Goal: Transaction & Acquisition: Purchase product/service

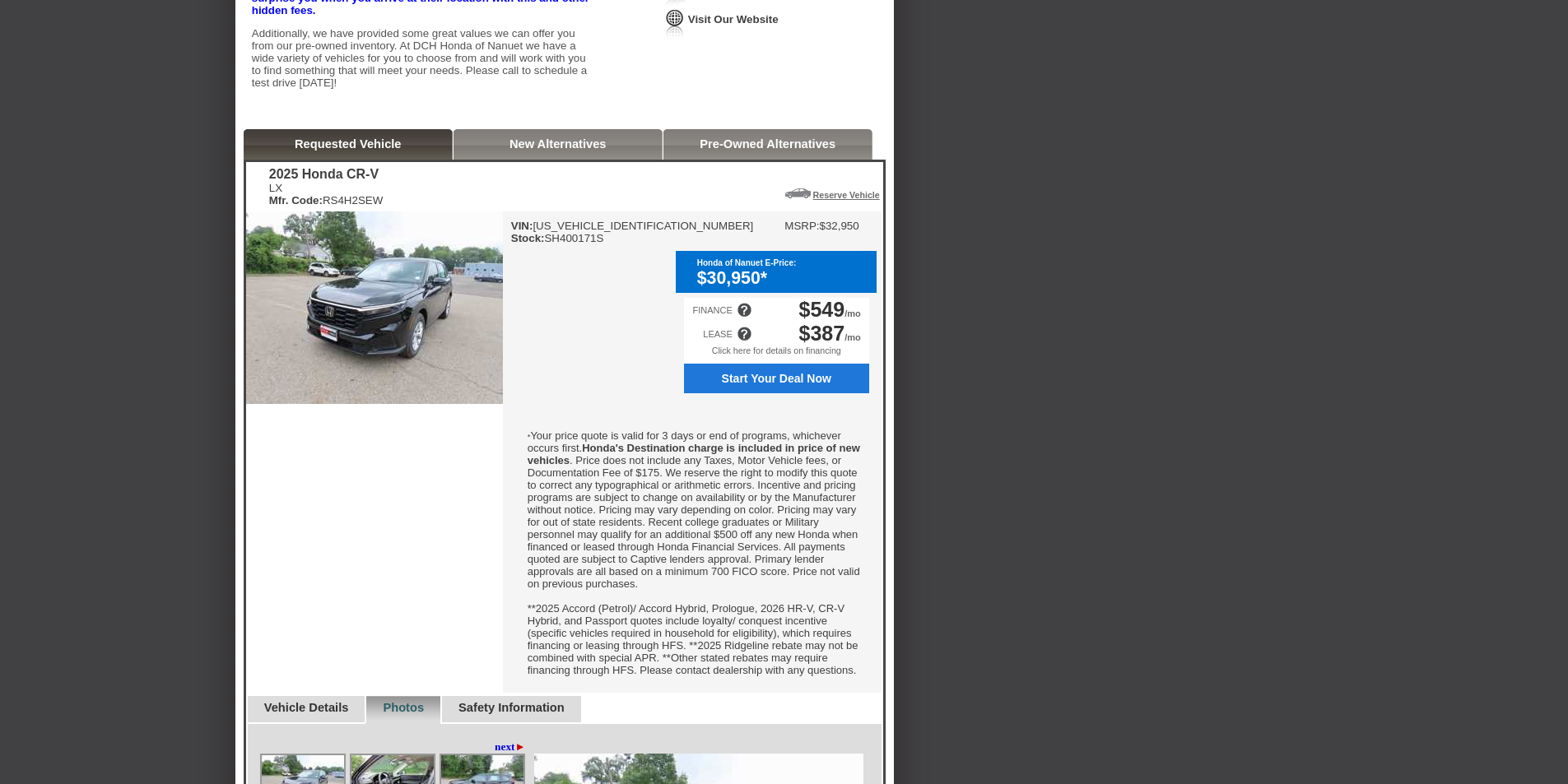
scroll to position [329, 0]
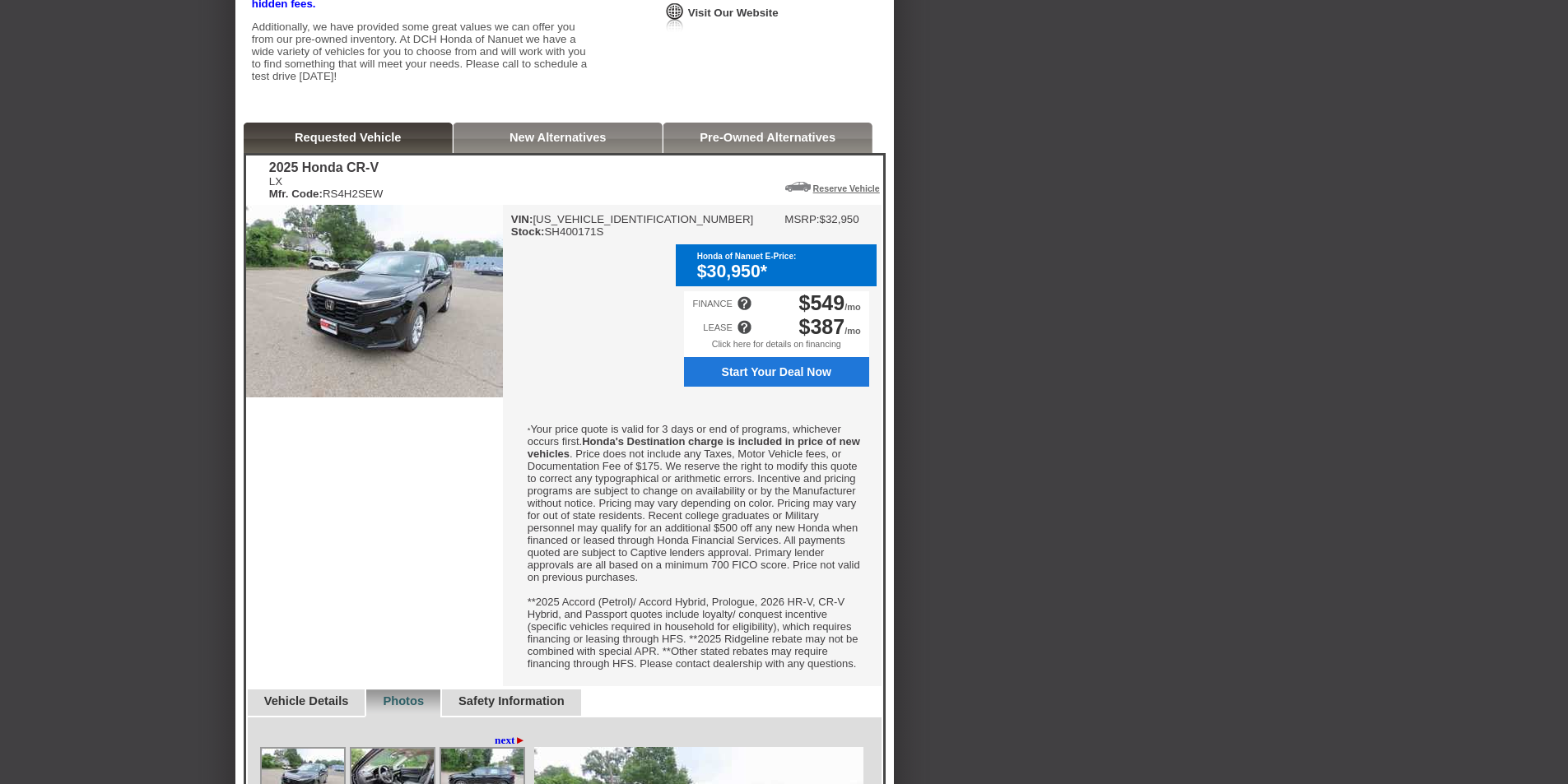
click at [744, 335] on div at bounding box center [744, 328] width 15 height 15
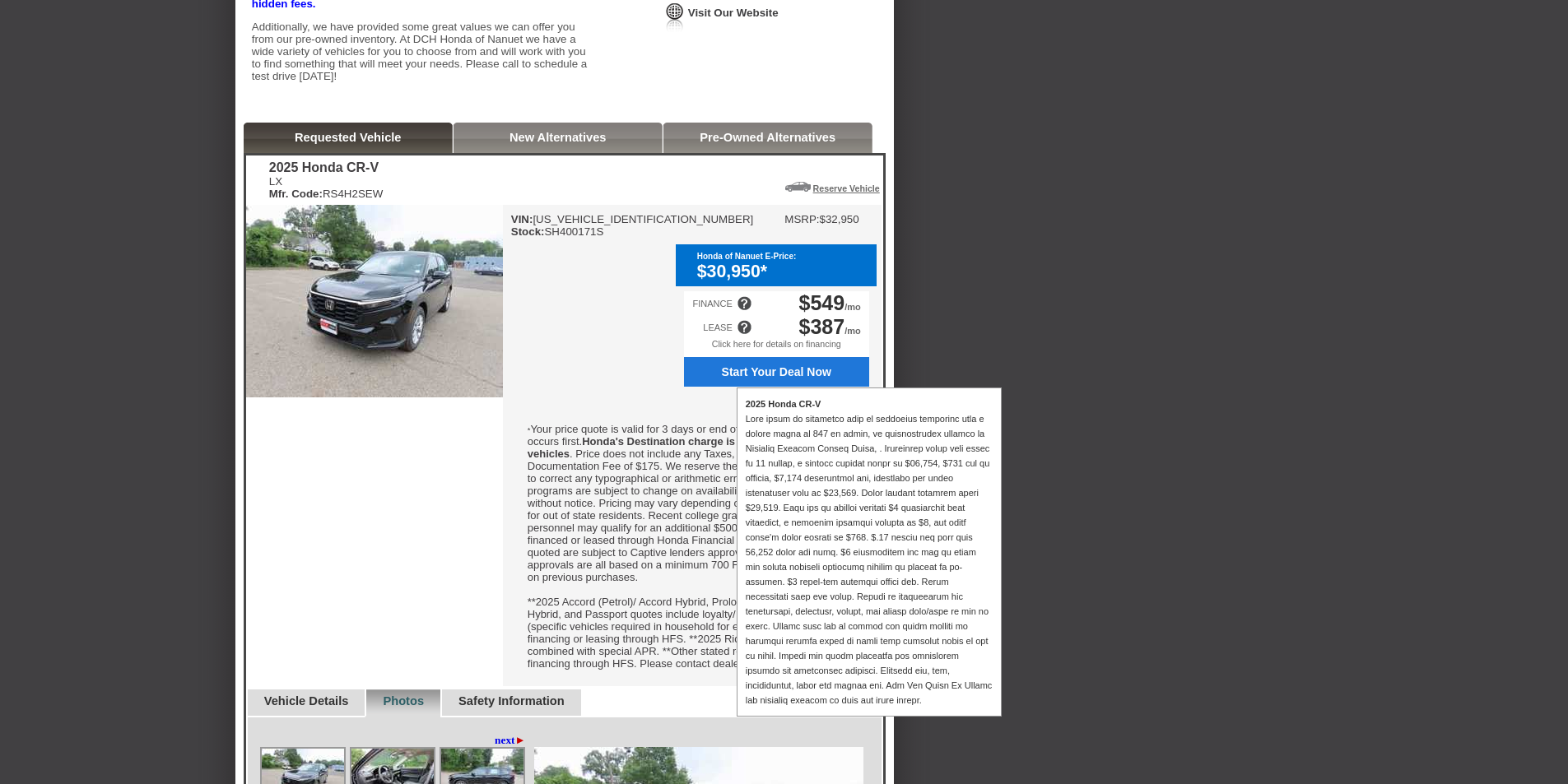
click at [599, 361] on div "VIN: [US_VEHICLE_IDENTIFICATION_NUMBER] Stock: SH400171S MSRP: $32,950 Honda of…" at bounding box center [692, 446] width 378 height 481
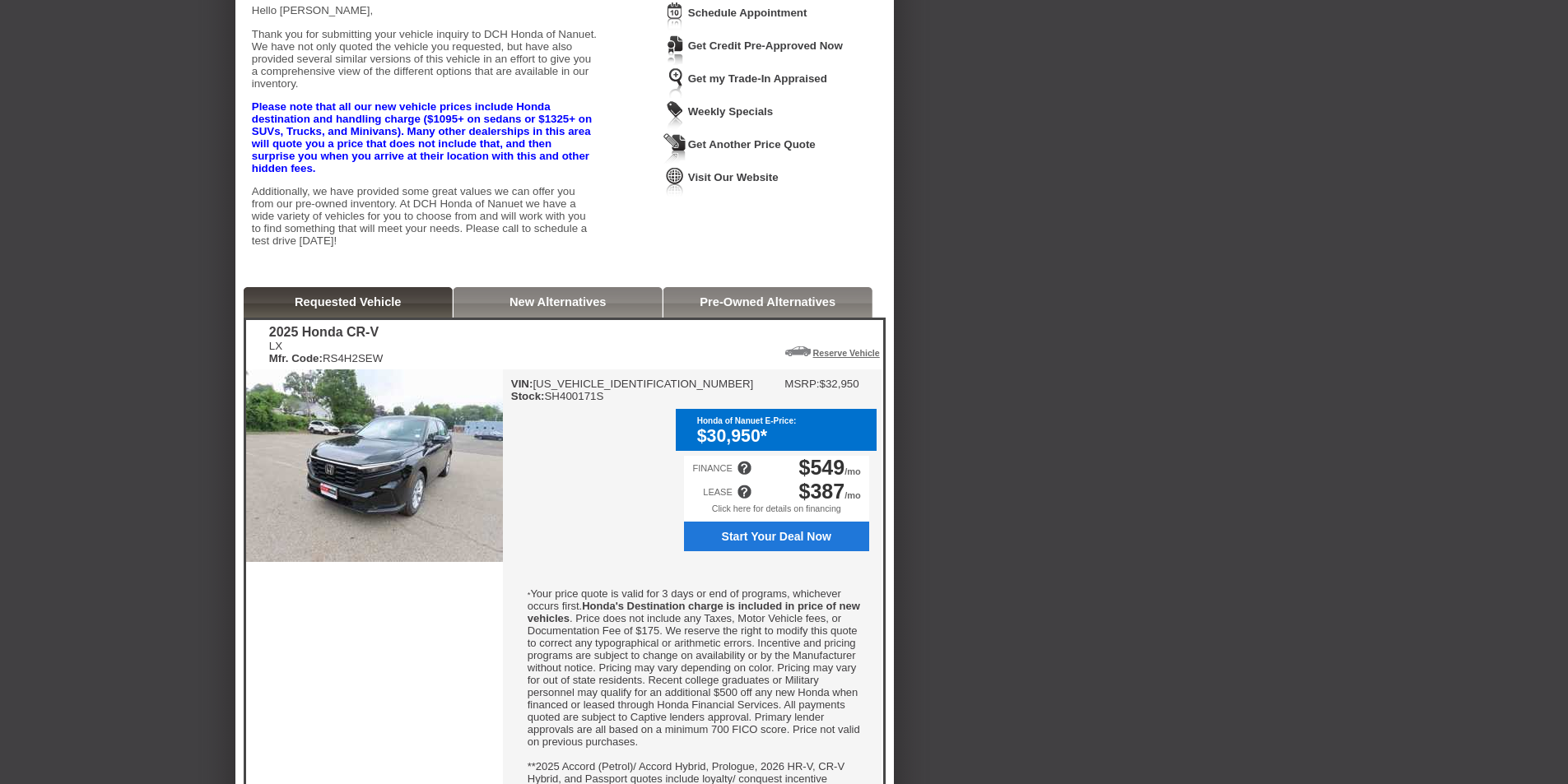
scroll to position [82, 0]
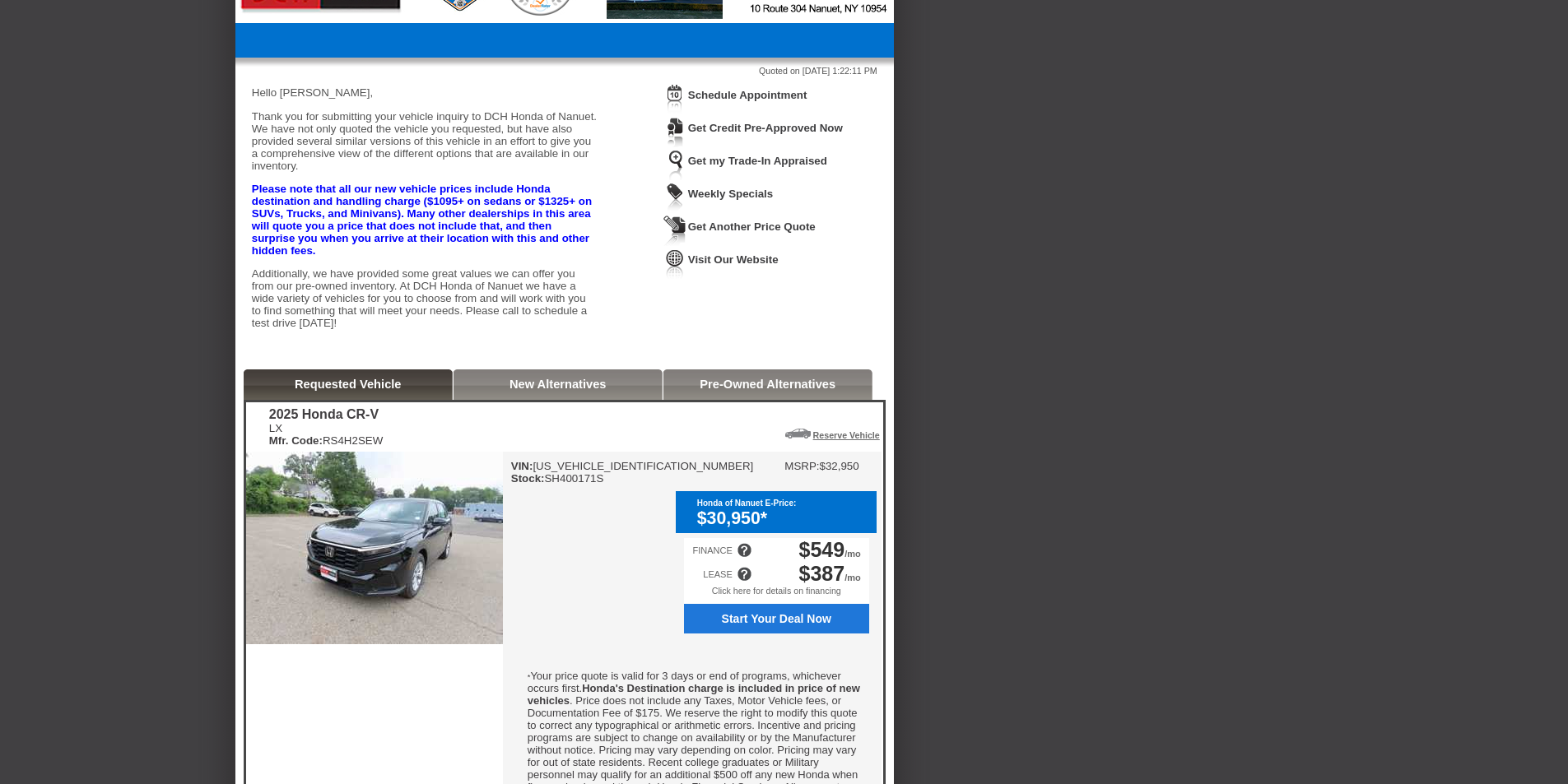
click at [749, 582] on div at bounding box center [744, 575] width 15 height 15
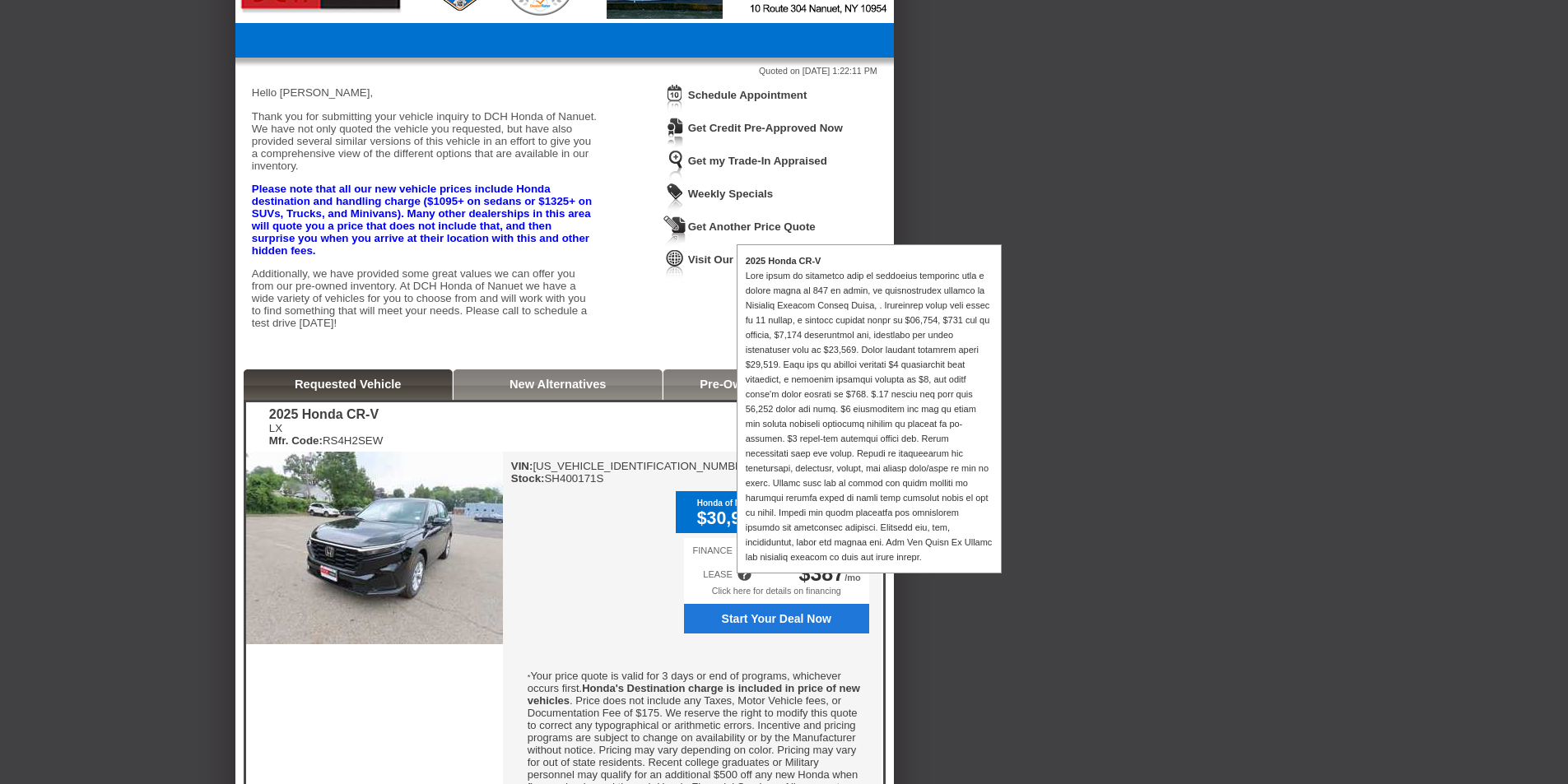
click at [659, 592] on div "VIN: [US_VEHICLE_IDENTIFICATION_NUMBER] Stock: SH400171S MSRP: $32,950 Honda of…" at bounding box center [692, 692] width 378 height 481
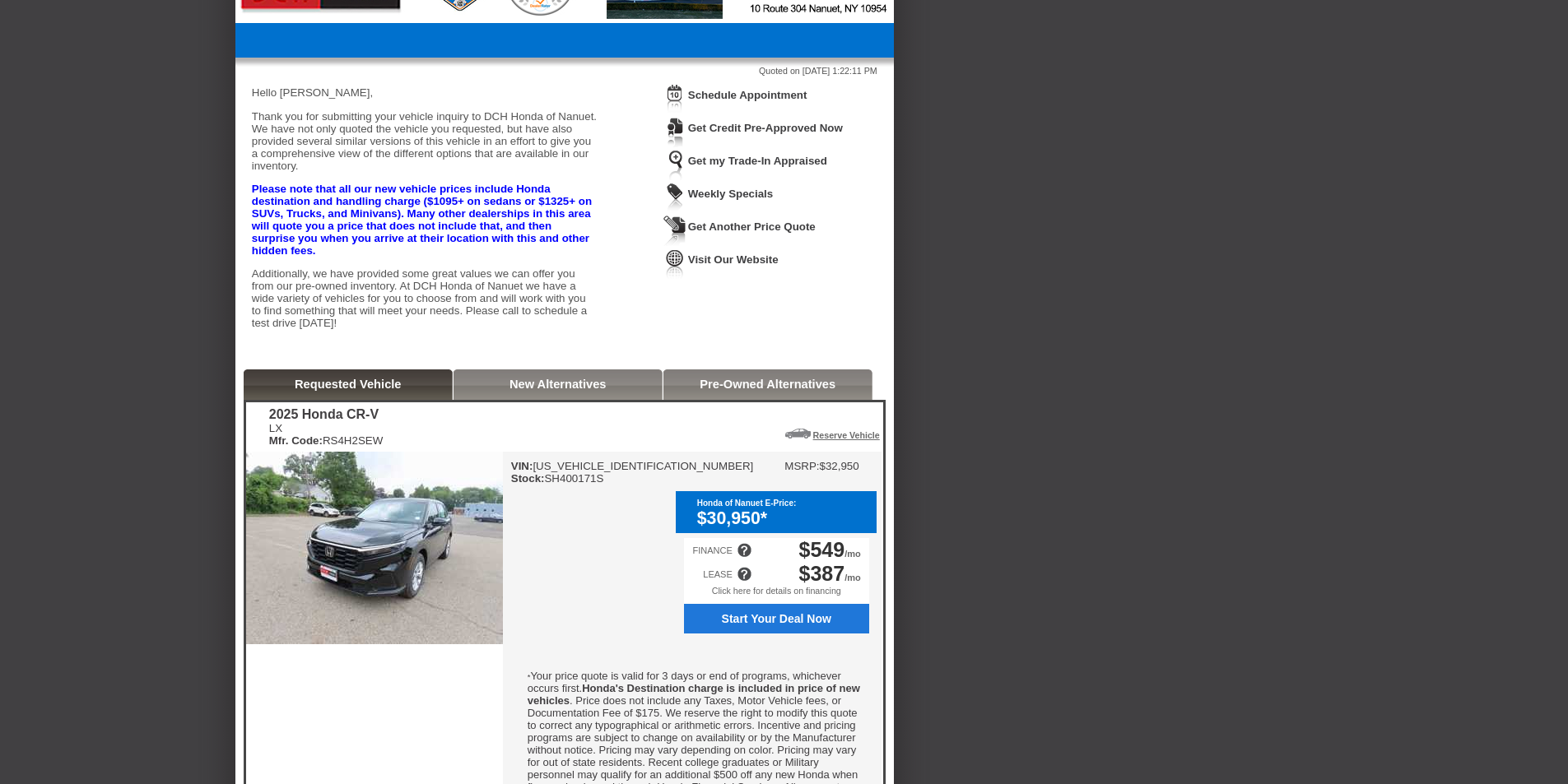
click at [751, 625] on span "Start Your Deal Now" at bounding box center [776, 619] width 167 height 13
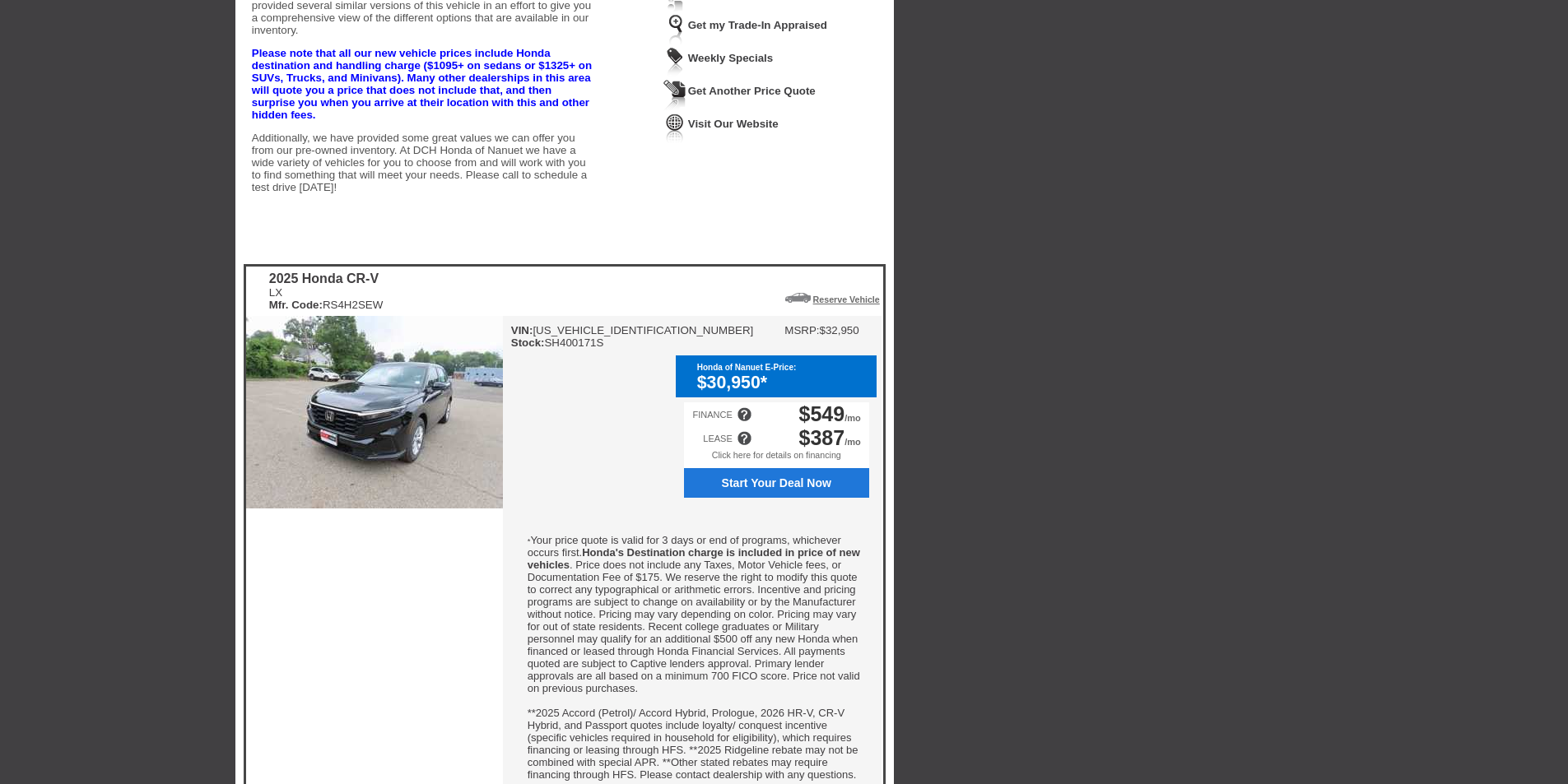
scroll to position [247, 0]
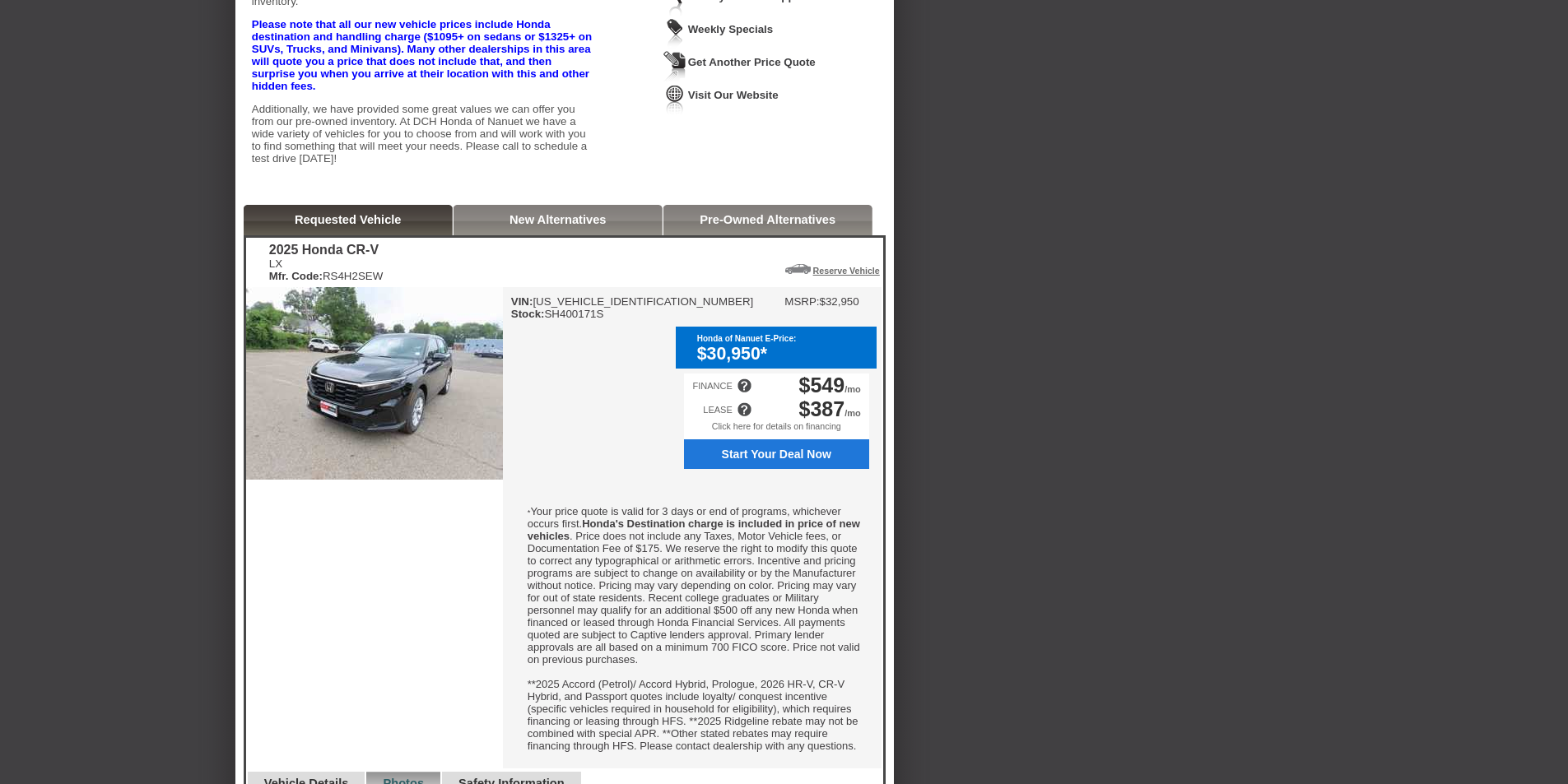
click at [747, 417] on div at bounding box center [744, 410] width 15 height 15
